Goal: Information Seeking & Learning: Check status

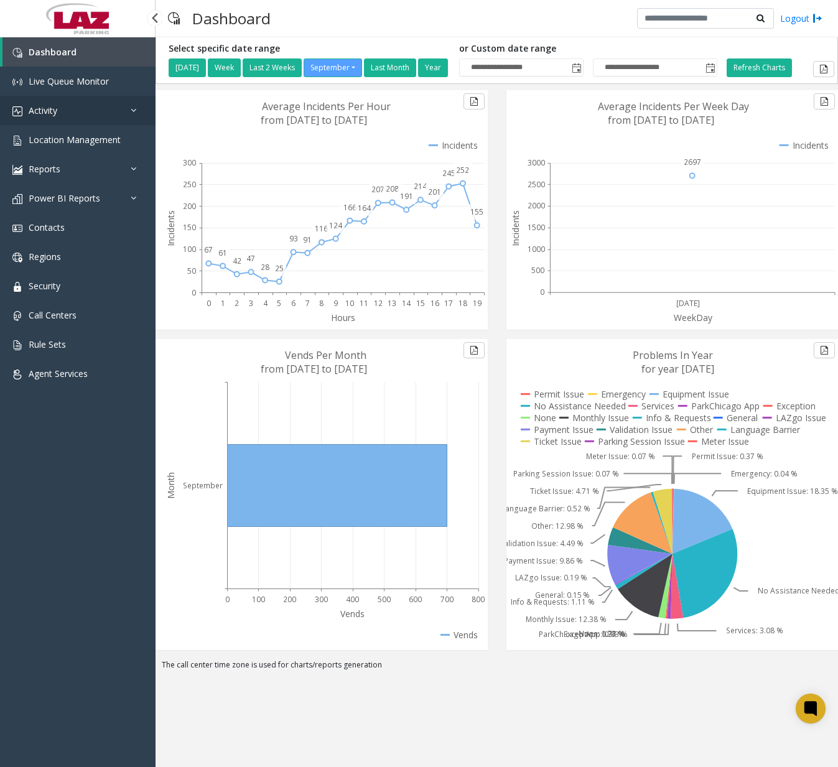
click at [86, 109] on link "Activity" at bounding box center [78, 110] width 156 height 29
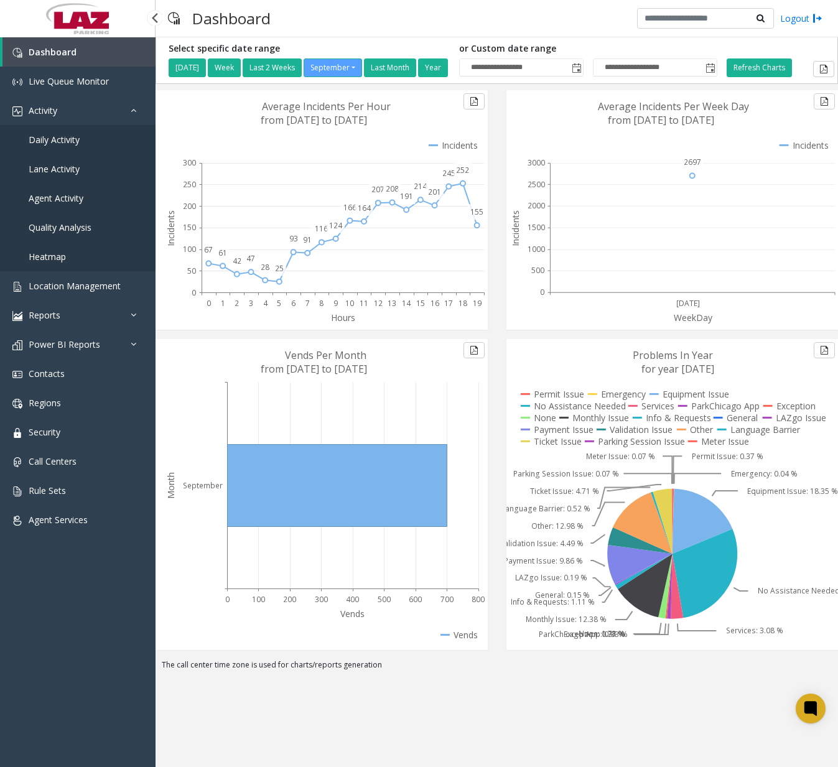
click at [58, 136] on span "Daily Activity" at bounding box center [54, 140] width 51 height 12
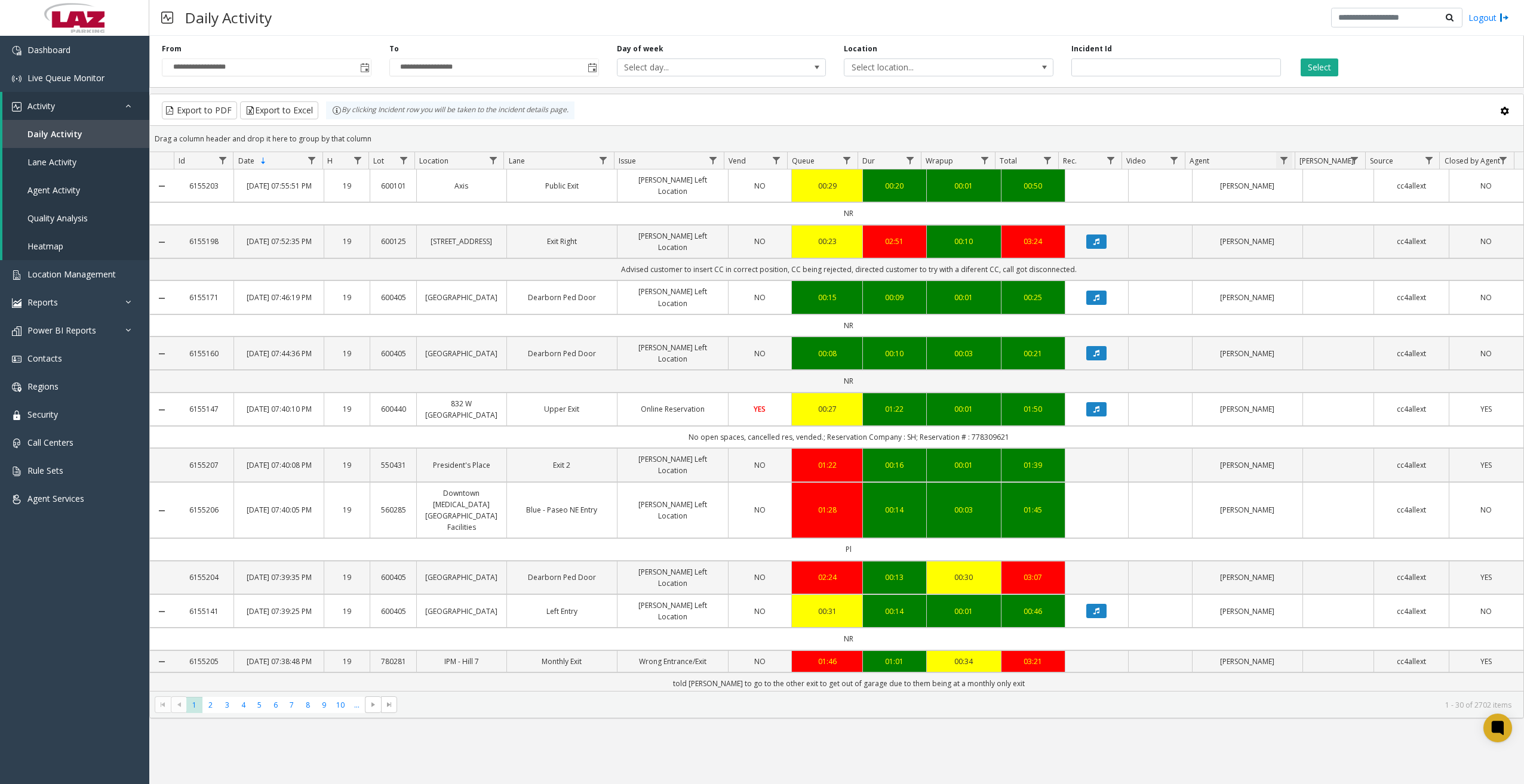
click at [1283, 155] on span "Data table" at bounding box center [1284, 160] width 10 height 10
click at [1305, 211] on input "Agent Filter" at bounding box center [1336, 211] width 102 height 20
type input "*******"
click at [1361, 315] on button "Filter" at bounding box center [1361, 322] width 49 height 26
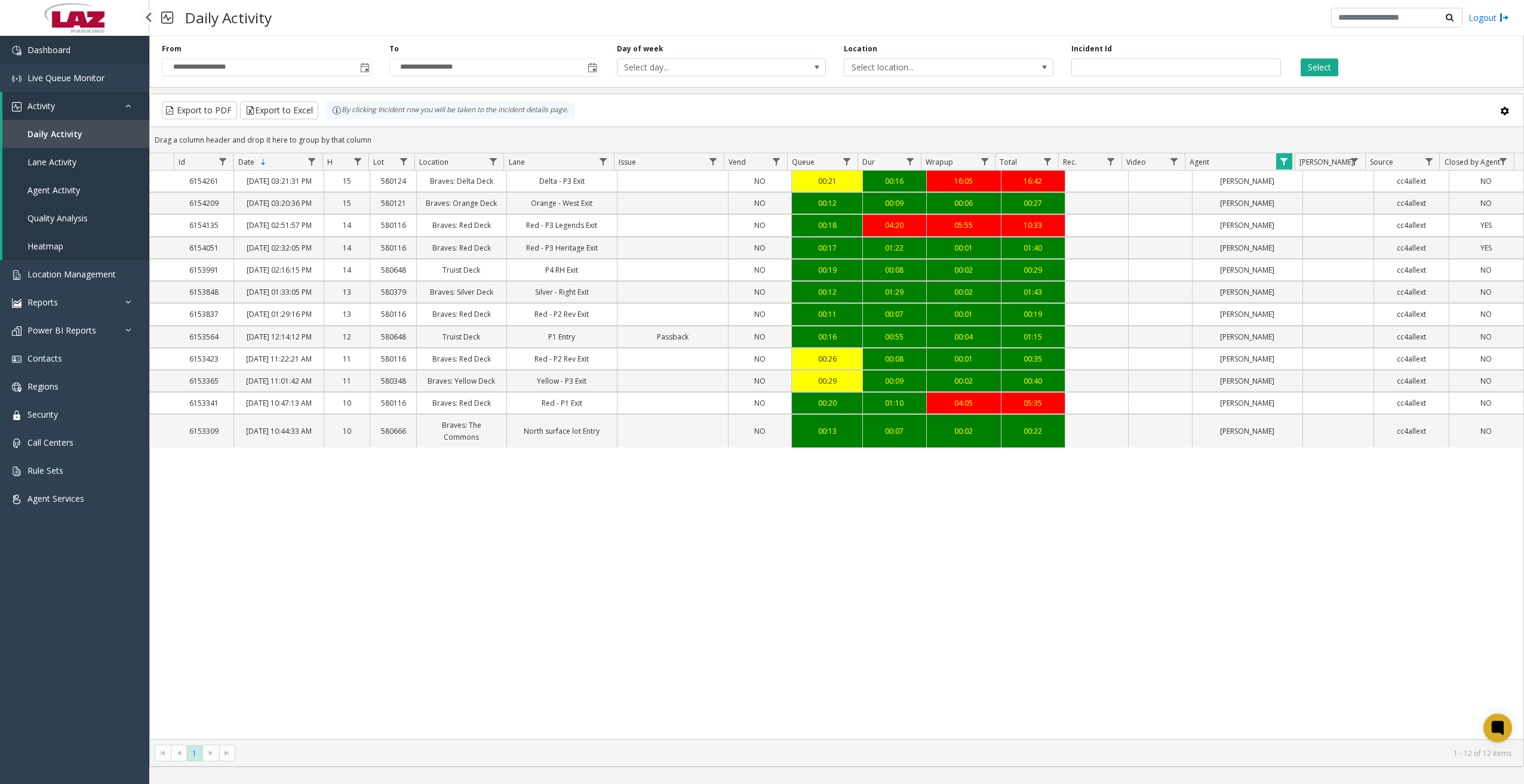
click at [99, 57] on link "Dashboard" at bounding box center [75, 49] width 150 height 28
